Goal: Transaction & Acquisition: Book appointment/travel/reservation

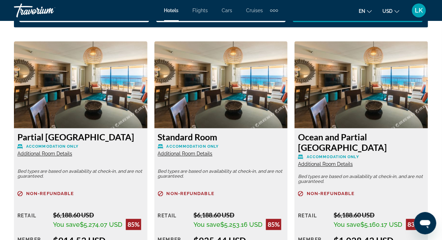
scroll to position [1042, 0]
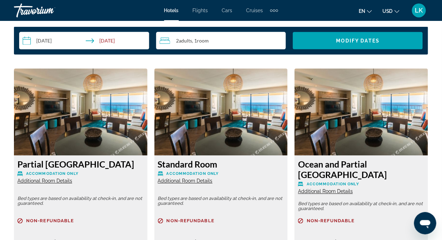
click at [72, 113] on img "Main content" at bounding box center [81, 112] width 134 height 87
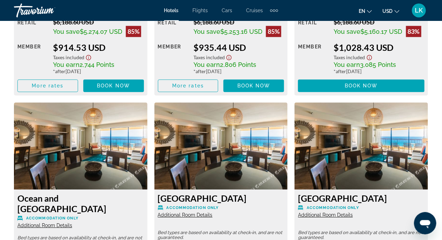
scroll to position [1252, 0]
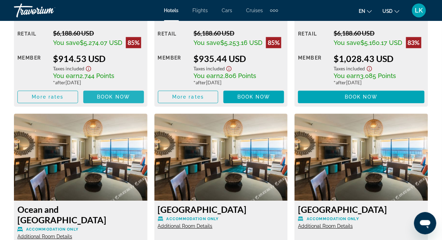
click at [98, 94] on span "Book now" at bounding box center [113, 97] width 33 height 6
click at [121, 98] on span "Book now No longer available" at bounding box center [113, 97] width 61 height 13
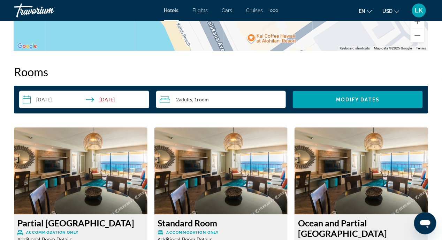
scroll to position [973, 0]
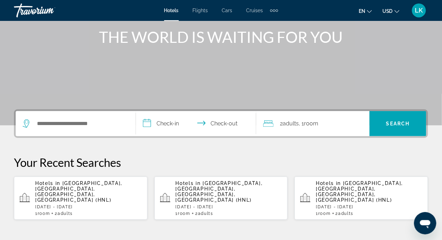
scroll to position [104, 0]
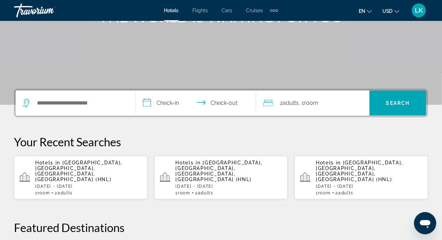
click at [79, 168] on span "[GEOGRAPHIC_DATA], [GEOGRAPHIC_DATA], [GEOGRAPHIC_DATA], [GEOGRAPHIC_DATA] (HNL)" at bounding box center [78, 171] width 87 height 22
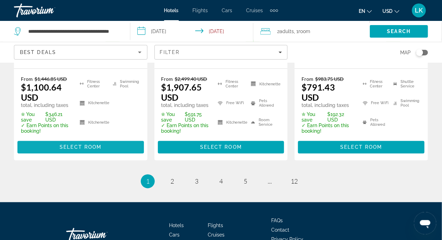
scroll to position [1082, 0]
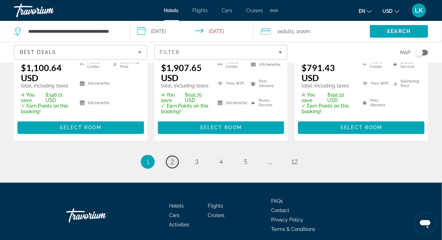
click at [169, 156] on link "page 2" at bounding box center [172, 162] width 12 height 12
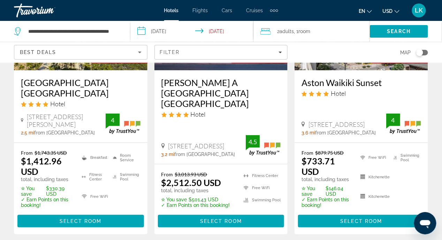
scroll to position [139, 0]
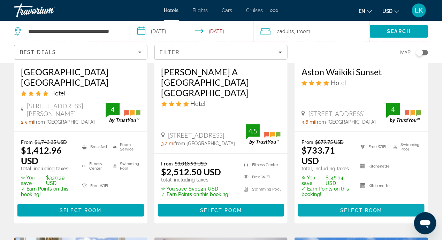
click at [346, 210] on span "Select Room" at bounding box center [362, 211] width 42 height 6
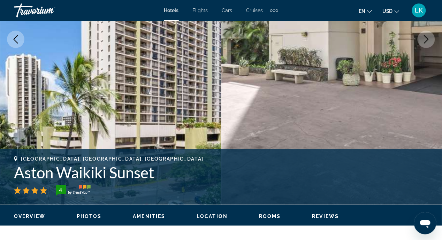
scroll to position [244, 0]
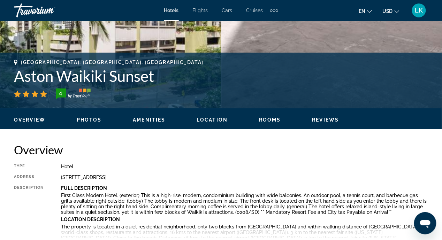
click at [215, 118] on span "Location" at bounding box center [212, 120] width 31 height 6
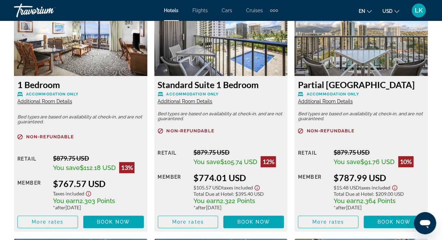
scroll to position [1110, 0]
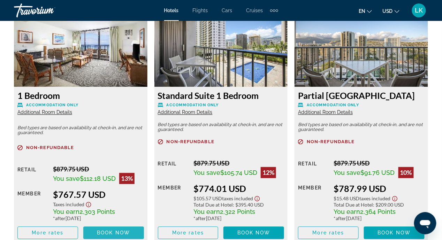
click at [114, 233] on span "Book now" at bounding box center [113, 234] width 33 height 6
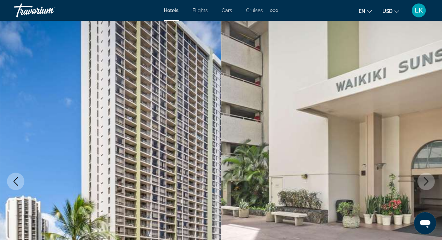
scroll to position [70, 0]
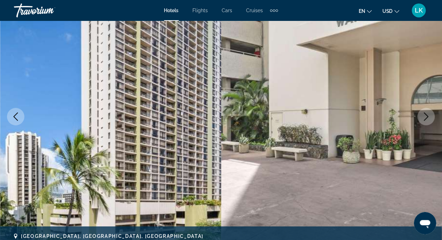
click at [429, 115] on icon "Next image" at bounding box center [427, 117] width 8 height 8
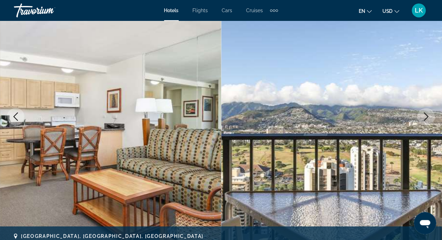
click at [425, 118] on icon "Next image" at bounding box center [427, 117] width 8 height 8
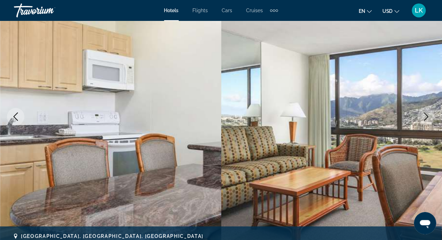
click at [425, 118] on icon "Next image" at bounding box center [427, 117] width 8 height 8
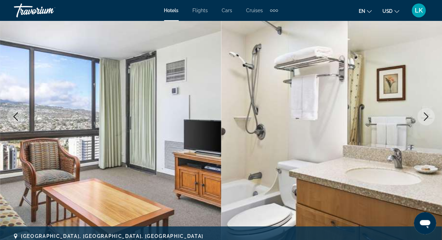
click at [425, 118] on icon "Next image" at bounding box center [427, 117] width 8 height 8
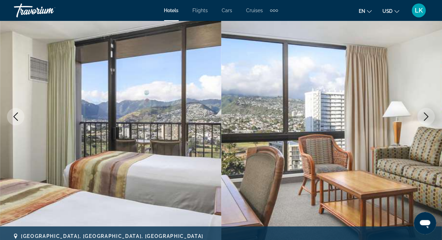
click at [425, 118] on icon "Next image" at bounding box center [427, 117] width 8 height 8
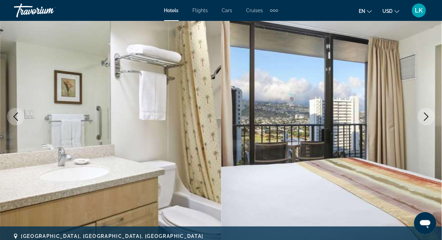
click at [425, 118] on icon "Next image" at bounding box center [427, 117] width 8 height 8
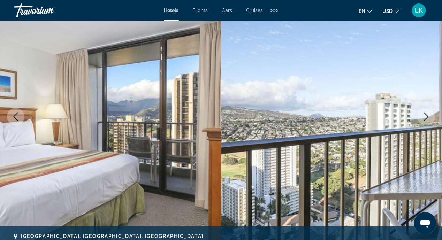
click at [425, 118] on icon "Next image" at bounding box center [427, 117] width 8 height 8
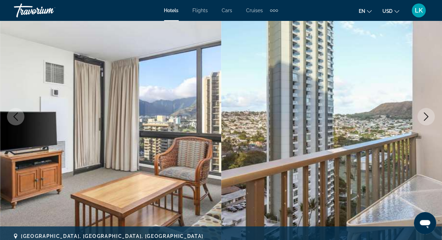
click at [429, 117] on icon "Next image" at bounding box center [427, 117] width 8 height 8
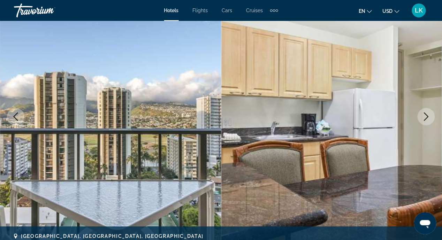
click at [426, 117] on icon "Next image" at bounding box center [427, 117] width 8 height 8
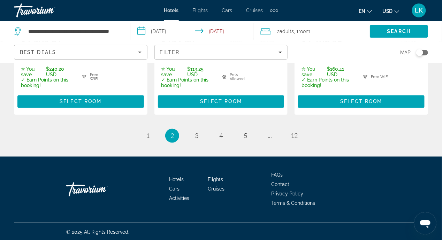
scroll to position [1086, 0]
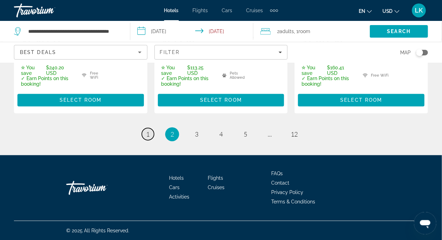
click at [149, 136] on span "1" at bounding box center [147, 135] width 3 height 8
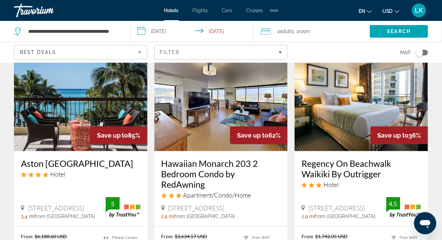
scroll to position [104, 0]
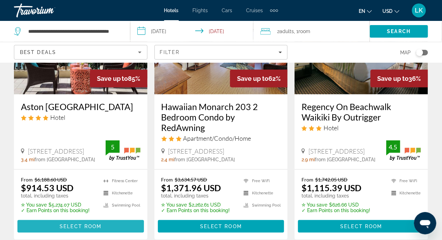
click at [82, 225] on span "Select Room" at bounding box center [81, 227] width 42 height 6
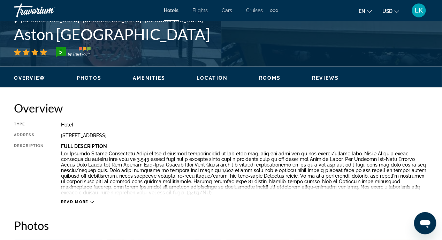
scroll to position [279, 0]
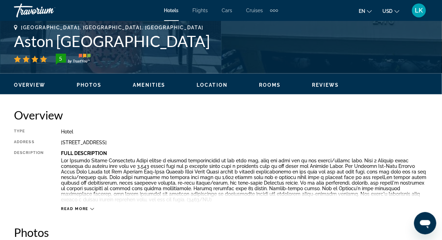
click at [268, 84] on span "Rooms" at bounding box center [270, 85] width 22 height 6
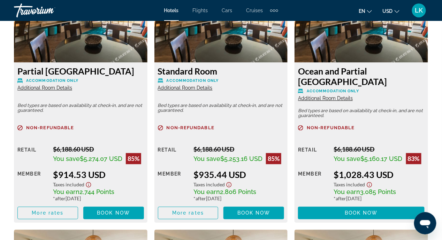
scroll to position [1144, 0]
